Goal: Information Seeking & Learning: Learn about a topic

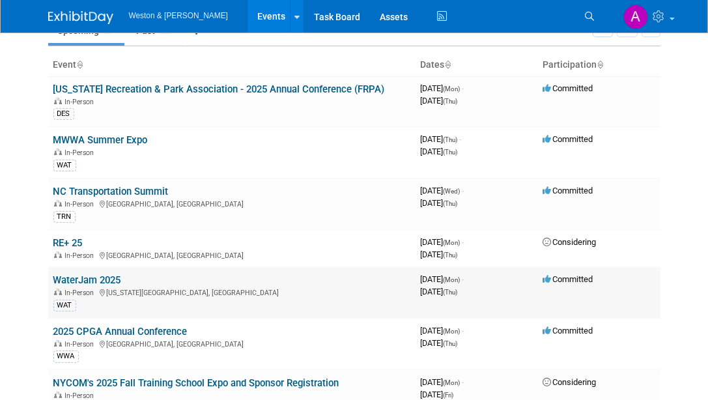
scroll to position [130, 0]
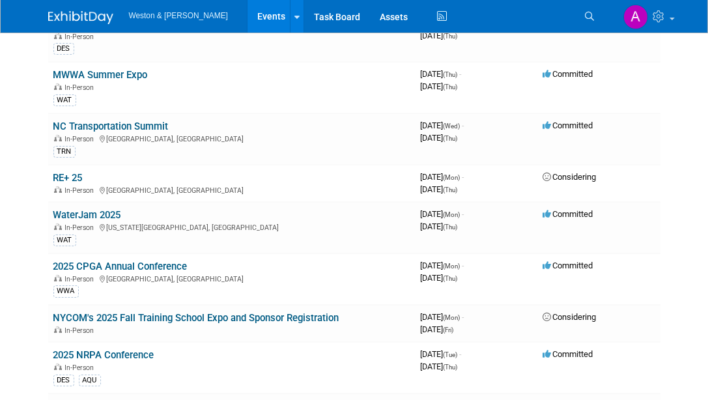
click at [108, 314] on link "NYCOM's 2025 Fall Training School Expo and Sponsor Registration" at bounding box center [196, 318] width 286 height 12
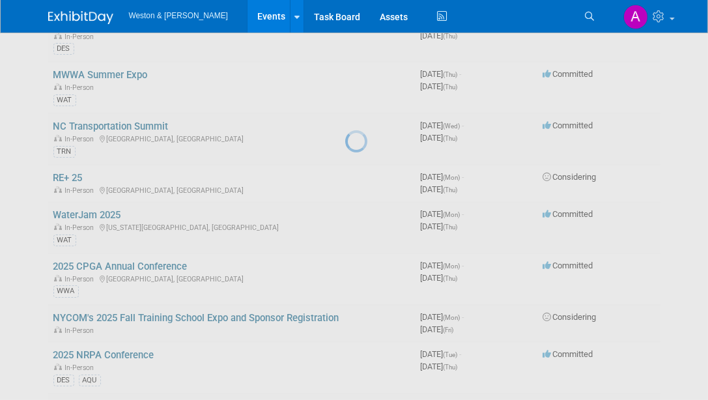
click at [345, 313] on div at bounding box center [354, 200] width 18 height 400
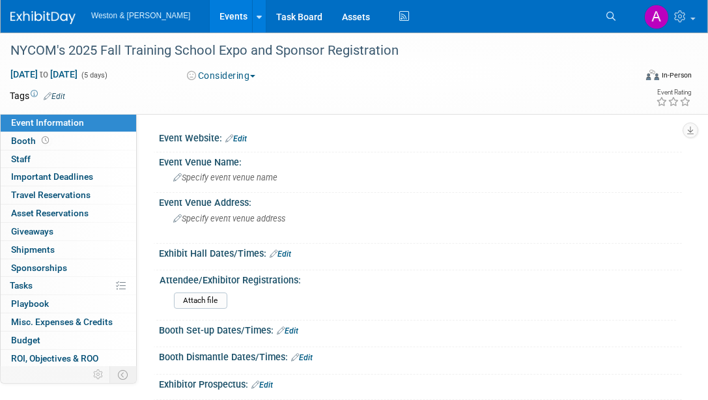
click at [255, 74] on button "Considering" at bounding box center [221, 75] width 77 height 13
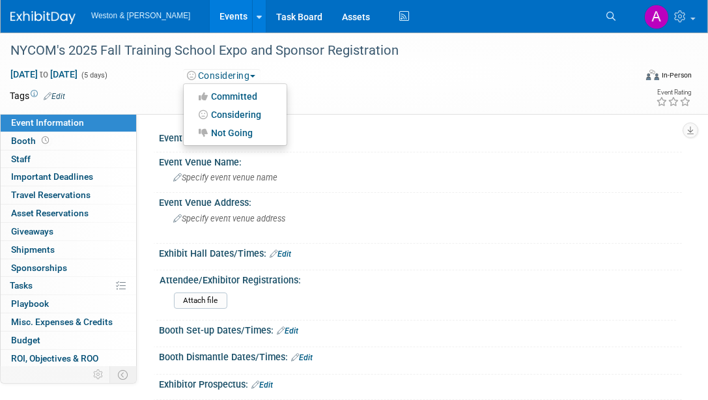
click at [255, 74] on button "Considering" at bounding box center [221, 75] width 77 height 13
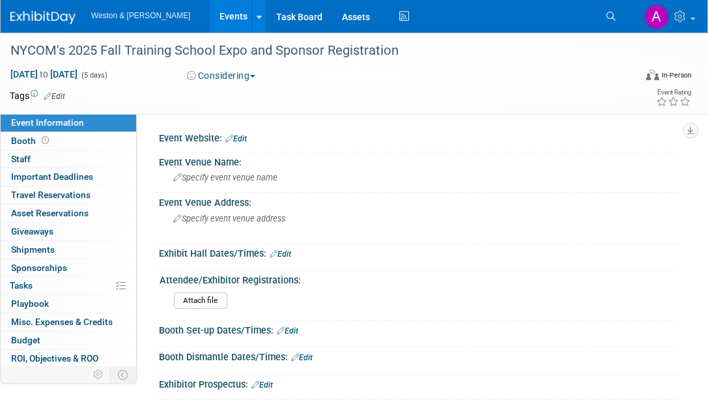
click at [333, 82] on div "Sep 15, 2025 to Sep 19, 2025 (5 days) Sep 15, 2025 to Sep 19, 2025 Considering …" at bounding box center [346, 78] width 692 height 20
click at [25, 176] on span "Important Deadlines" at bounding box center [52, 176] width 82 height 10
